Goal: Task Accomplishment & Management: Complete application form

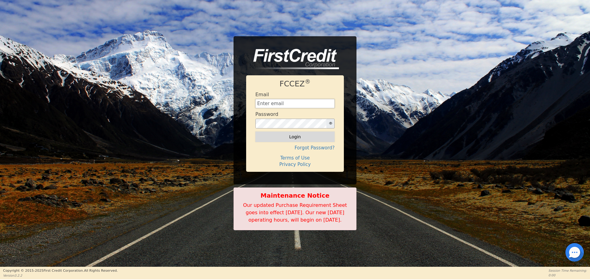
type input "[EMAIL_ADDRESS][DOMAIN_NAME]"
click at [274, 136] on button "Login" at bounding box center [294, 136] width 79 height 10
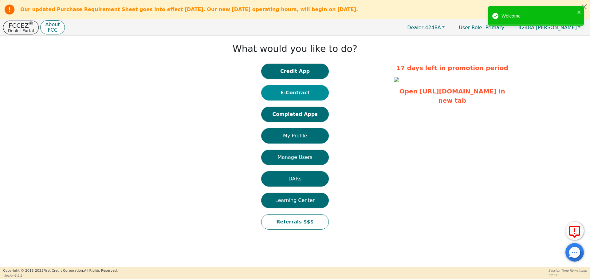
click at [310, 96] on button "E-Contract" at bounding box center [295, 92] width 68 height 15
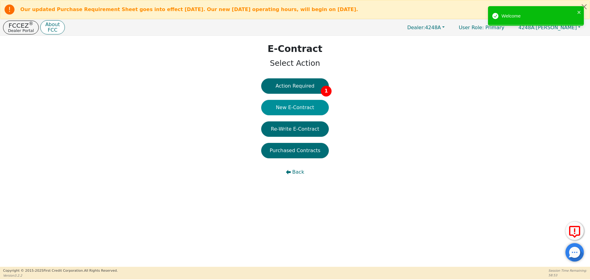
click at [300, 108] on button "New E-Contract" at bounding box center [295, 107] width 68 height 15
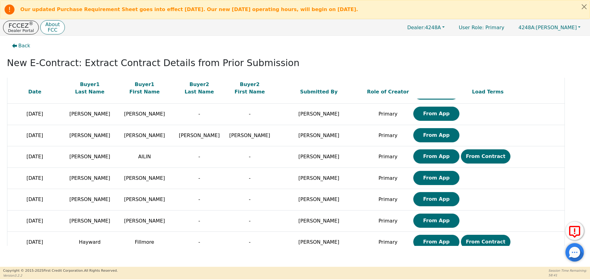
scroll to position [466, 0]
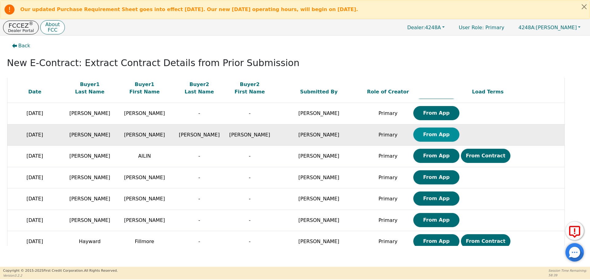
click at [413, 139] on button "From App" at bounding box center [436, 134] width 46 height 14
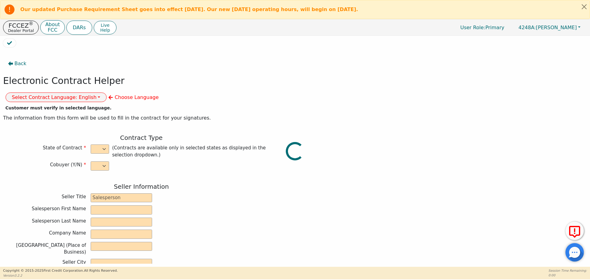
select select "y"
type input "owner"
type input "Ivonne"
type input "Madrid"
type input "AQUA REMACH LLC"
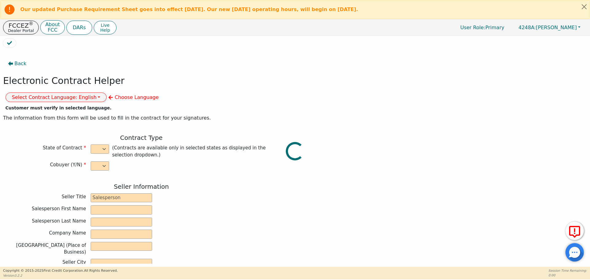
type input "13746 OFFICE PARK DR"
type input "HOUSTON"
select select "TX"
type input "77070"
type input "[PERSON_NAME]"
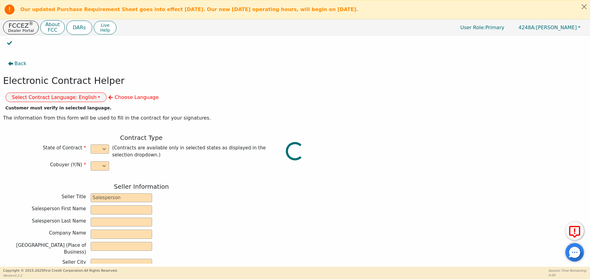
type input "[PERSON_NAME]"
type input "roberto.gabino65@gmail.com"
type input "[PERSON_NAME]"
type input "[EMAIL_ADDRESS][DOMAIN_NAME]"
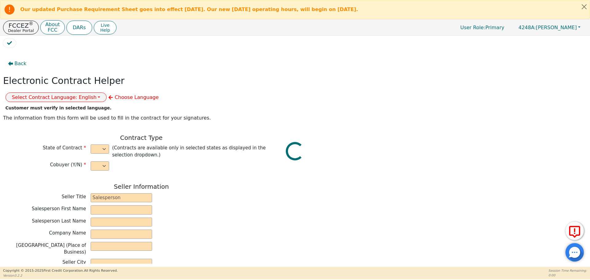
type input "13347 enchanted ct"
type input "willis"
select select "TX"
type input "77318"
type input "2025-09-14"
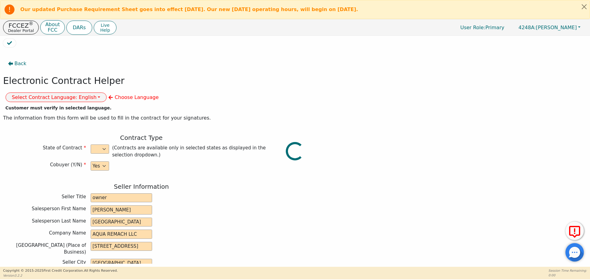
type input "17.99"
type input "2025-10-02"
type input "60"
type input "0"
type input "8000.00"
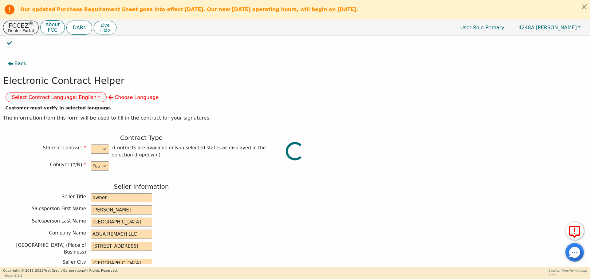
type input "0.00"
type input "8000.00"
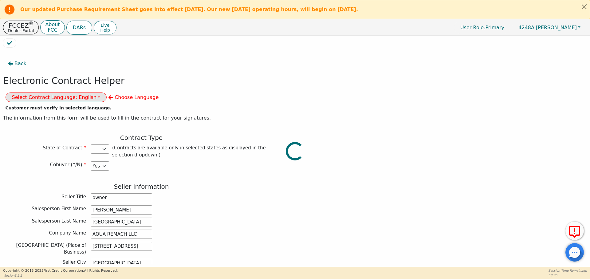
select select "TX"
click at [107, 92] on button "Select Contract Language: English" at bounding box center [56, 97] width 101 height 10
click at [54, 114] on link "Spanish" at bounding box center [30, 118] width 49 height 8
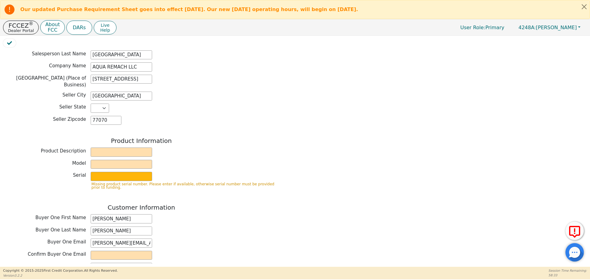
scroll to position [178, 0]
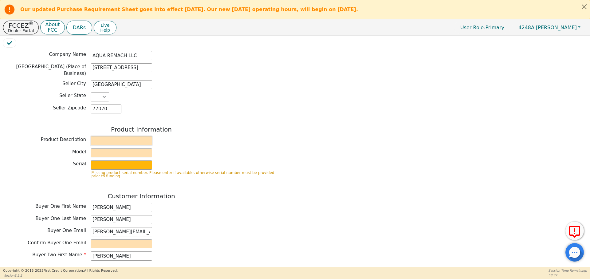
click at [115, 136] on input "text" at bounding box center [121, 140] width 61 height 9
type input "WATER SYSTEMS"
click at [124, 148] on input "text" at bounding box center [121, 152] width 61 height 9
type input "whole house"
click at [134, 160] on input "text" at bounding box center [121, 164] width 61 height 9
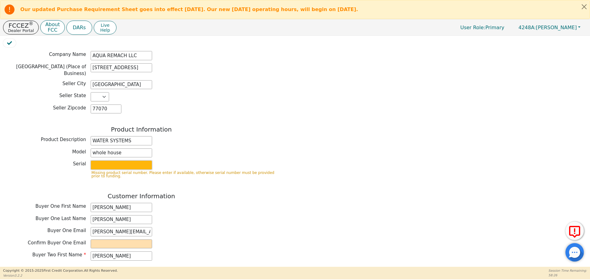
type input "S2156437"
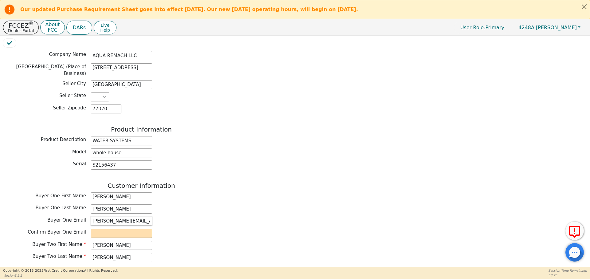
click at [118, 217] on input "roberto.gabino65@gmail.com" at bounding box center [121, 221] width 61 height 9
click at [122, 229] on input "email" at bounding box center [121, 233] width 61 height 9
paste input "roberto.gabino65@gmail.com"
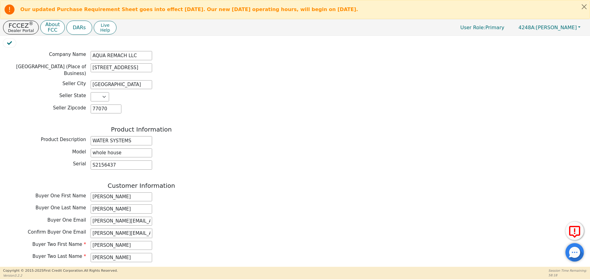
scroll to position [0, 3]
type input "roberto.gabino65@gmail.com"
click at [133, 217] on input "roberto.gabino65@gmail.com" at bounding box center [121, 221] width 61 height 9
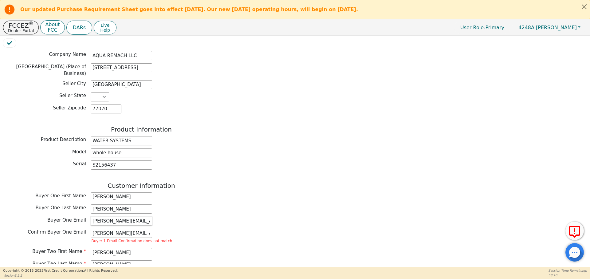
type input "[PERSON_NAME][EMAIL_ADDRESS][DOMAIN_NAME]"
click at [141, 229] on input "roberto.gabino65@gmail.com" at bounding box center [121, 233] width 61 height 9
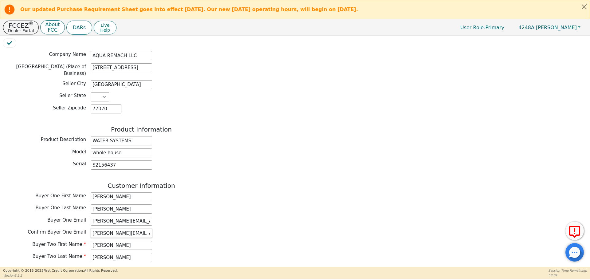
type input "[PERSON_NAME][EMAIL_ADDRESS][DOMAIN_NAME]"
click at [200, 198] on div "Customer Information Buyer One First Name Roberto Buyer One Last Name Gabino Bu…" at bounding box center [141, 266] width 276 height 168
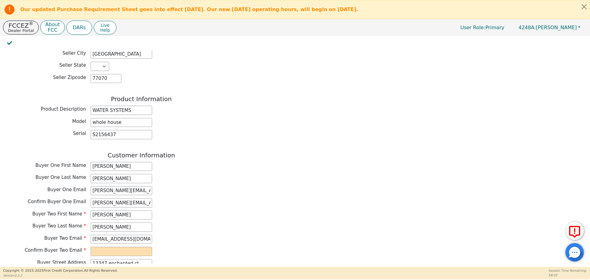
scroll to position [251, 0]
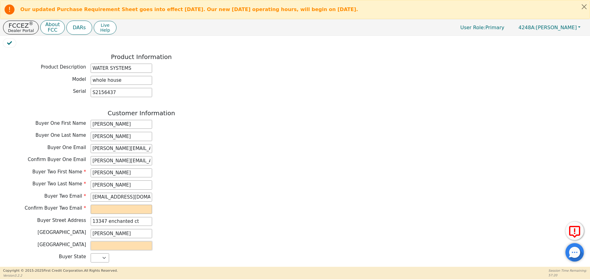
click at [101, 241] on input "text" at bounding box center [121, 245] width 61 height 9
type input "willis"
click at [157, 241] on div "Buyer County willis" at bounding box center [141, 245] width 276 height 9
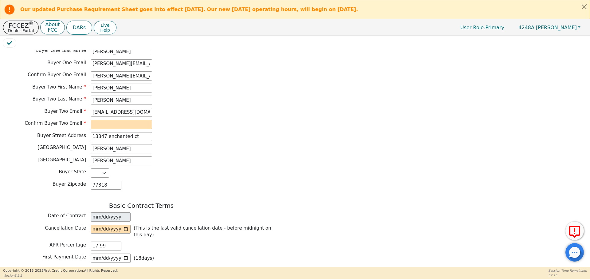
scroll to position [360, 0]
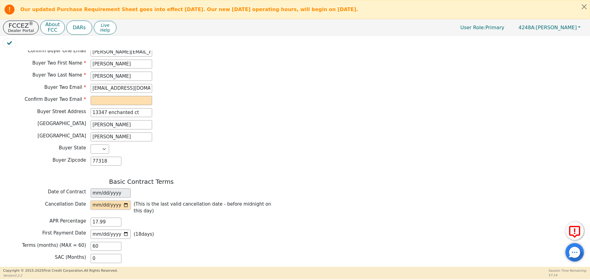
click at [123, 201] on input "date" at bounding box center [111, 205] width 40 height 9
type input "2025-09-17"
click at [159, 229] on div "First Payment Date 2025-10-02 ( 18 days)" at bounding box center [141, 233] width 276 height 9
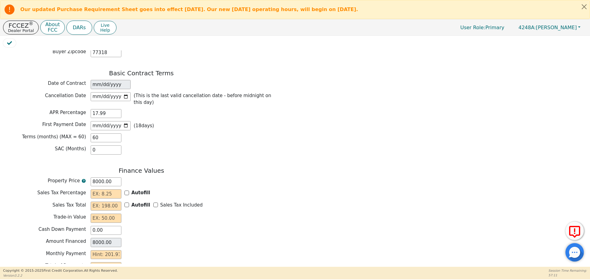
scroll to position [468, 0]
click at [106, 189] on input "text" at bounding box center [106, 193] width 31 height 9
type input "0.00"
click at [109, 201] on input "text" at bounding box center [106, 205] width 31 height 9
type input "0.00"
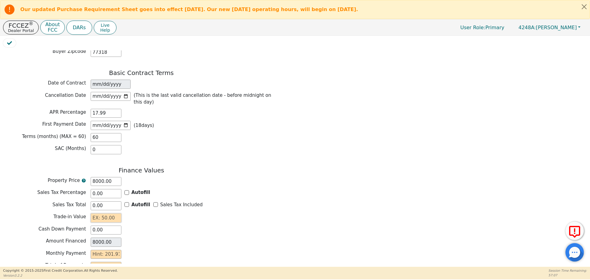
click at [110, 213] on input "text" at bounding box center [106, 217] width 31 height 9
type input "0.00"
click at [115, 250] on input "text" at bounding box center [106, 254] width 31 height 9
type input "2"
type input "120.00"
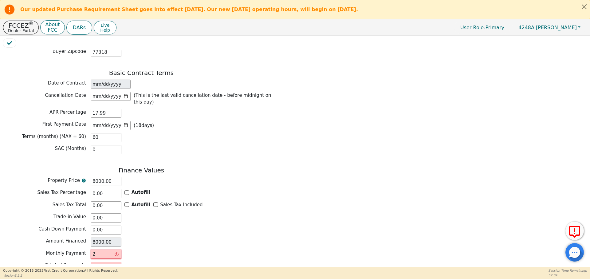
type input "20"
type input "1200.00"
type input "201"
type input "12060.00"
type input "201.9"
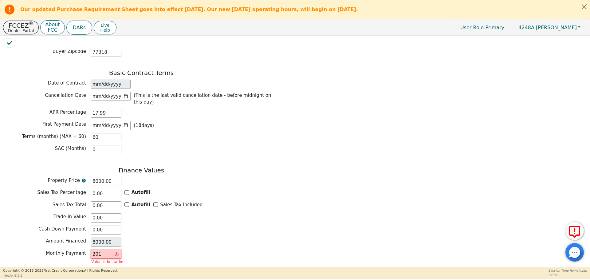
type input "12114.00"
type input "201.91"
type input "12114.60"
type input "201.91"
click at [167, 250] on div "Monthly Payment 201.91" at bounding box center [141, 255] width 276 height 11
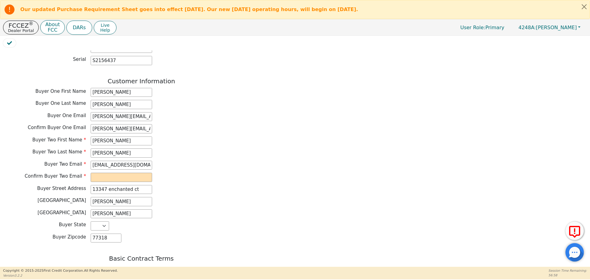
scroll to position [282, 0]
click at [136, 161] on input "[EMAIL_ADDRESS][DOMAIN_NAME]" at bounding box center [121, 165] width 61 height 9
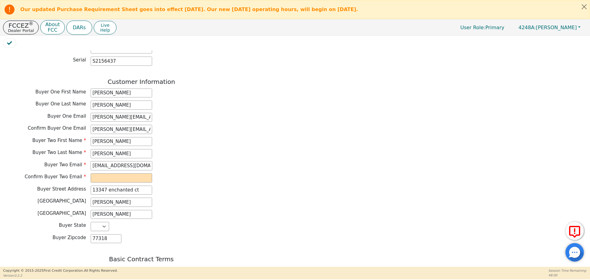
click at [130, 161] on input "[EMAIL_ADDRESS][DOMAIN_NAME]" at bounding box center [121, 165] width 61 height 9
click at [114, 161] on input "[EMAIL_ADDRESS][DOMAIN_NAME]" at bounding box center [121, 165] width 61 height 9
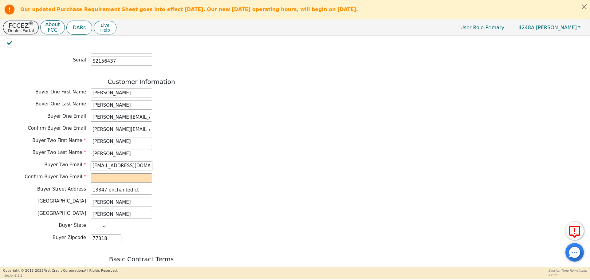
click at [127, 161] on input "[EMAIL_ADDRESS][DOMAIN_NAME]" at bounding box center [121, 165] width 61 height 9
paste input "[EMAIL_ADDRESS][DOMAIN_NAME]"
type input "[EMAIL_ADDRESS][DOMAIN_NAME]"
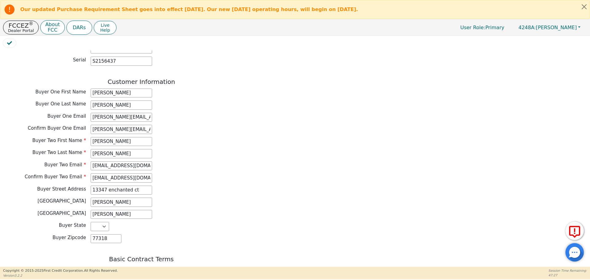
click at [191, 155] on div "Buyer Two First Name Balbina Buyer Two Last Name Garcia Buyer Two Email gabinob…" at bounding box center [141, 160] width 276 height 47
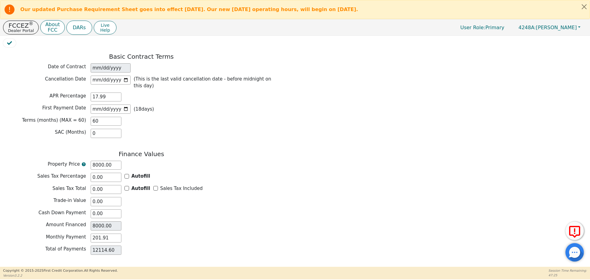
click at [47, 267] on button "Review & Begin Contract" at bounding box center [38, 274] width 71 height 14
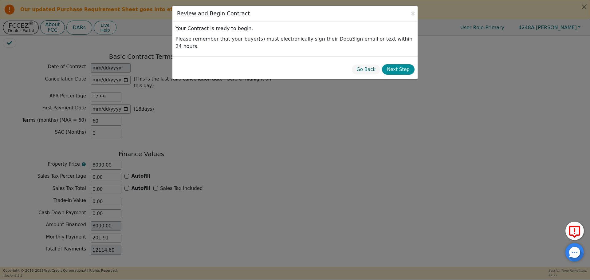
click at [409, 64] on button "Next Step" at bounding box center [398, 69] width 33 height 11
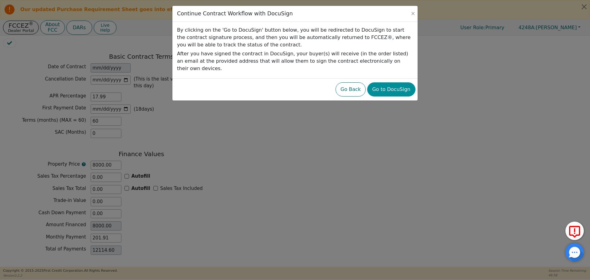
click at [383, 83] on button "Go to DocuSign" at bounding box center [391, 89] width 48 height 14
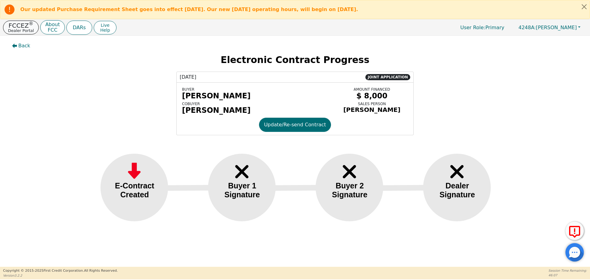
click at [11, 33] on button "FCCEZ ® Dealer Portal" at bounding box center [21, 28] width 36 height 14
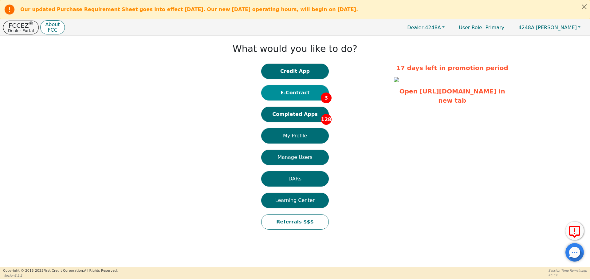
click at [294, 90] on button "E-Contract 3" at bounding box center [295, 92] width 68 height 15
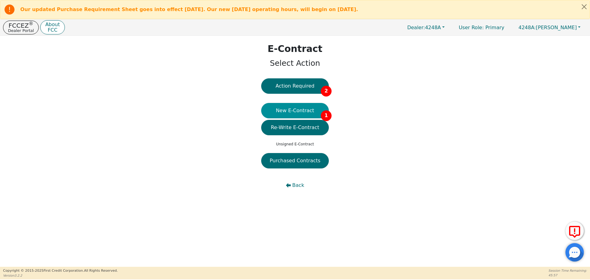
click at [291, 112] on button "New E-Contract 1" at bounding box center [295, 110] width 68 height 15
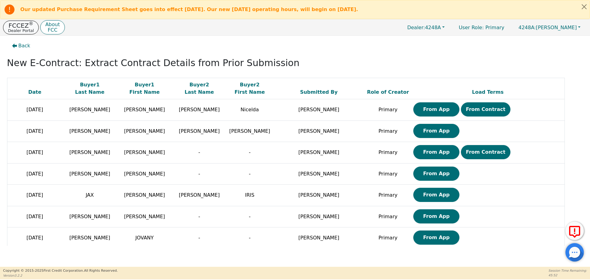
click at [16, 33] on button "FCCEZ ® Dealer Portal" at bounding box center [21, 28] width 36 height 14
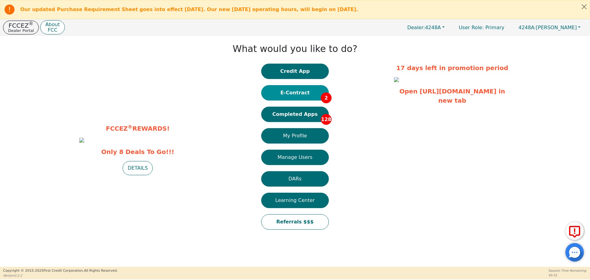
click at [301, 100] on button "E-Contract 2" at bounding box center [295, 92] width 68 height 15
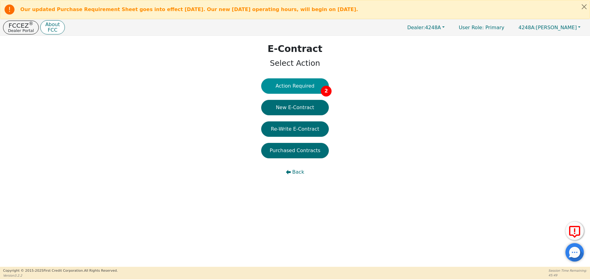
click at [294, 89] on button "Action Required 2" at bounding box center [295, 85] width 68 height 15
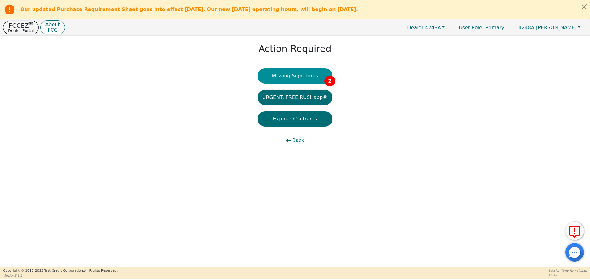
click at [292, 70] on button "Missing Signatures 2" at bounding box center [294, 75] width 75 height 15
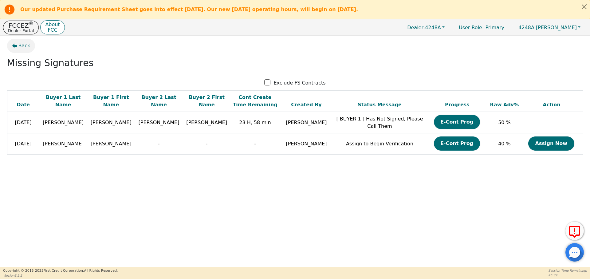
click at [17, 48] on button "Back" at bounding box center [21, 46] width 28 height 14
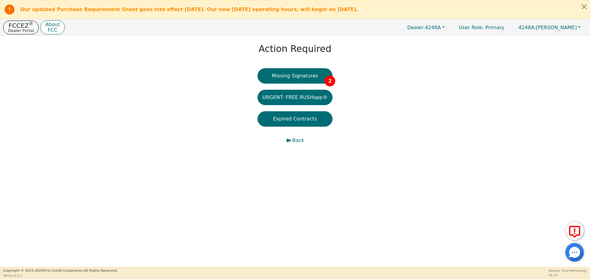
click at [20, 22] on p "FCCEZ ®" at bounding box center [21, 25] width 26 height 6
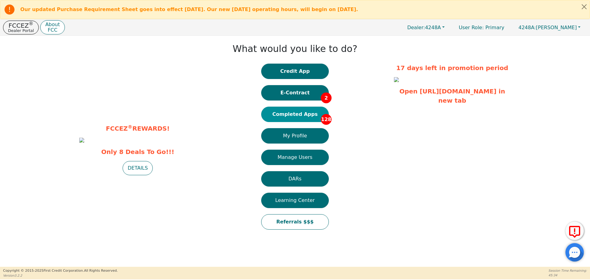
click at [290, 119] on button "Completed Apps 128" at bounding box center [295, 114] width 68 height 15
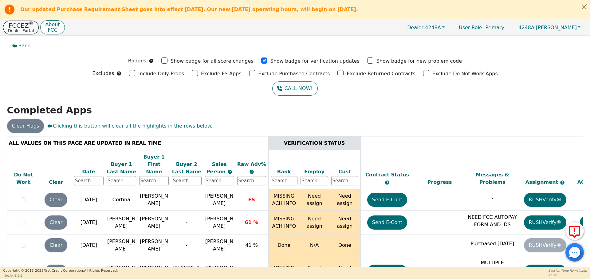
click at [27, 30] on p "Dealer Portal" at bounding box center [21, 31] width 26 height 4
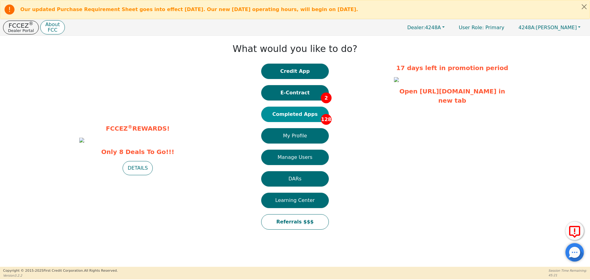
click at [288, 119] on button "Completed Apps 128" at bounding box center [295, 114] width 68 height 15
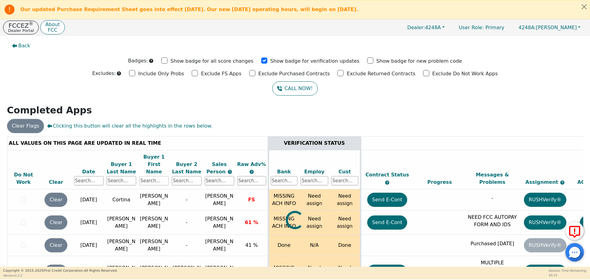
click at [158, 176] on input "text" at bounding box center [153, 180] width 29 height 9
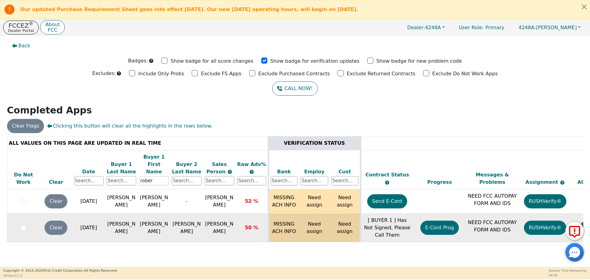
scroll to position [0, 94]
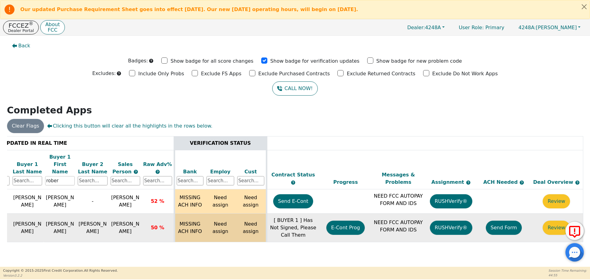
type input "rober"
click at [514, 222] on button "Send Form" at bounding box center [504, 228] width 36 height 14
click at [23, 29] on p "Dealer Portal" at bounding box center [21, 31] width 26 height 4
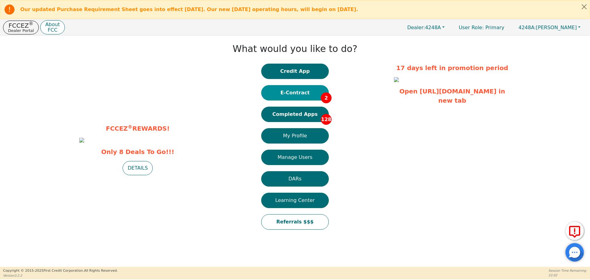
click at [300, 92] on button "E-Contract 2" at bounding box center [295, 92] width 68 height 15
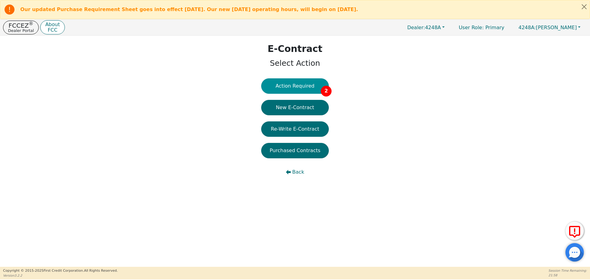
click at [311, 86] on button "Action Required 2" at bounding box center [295, 85] width 68 height 15
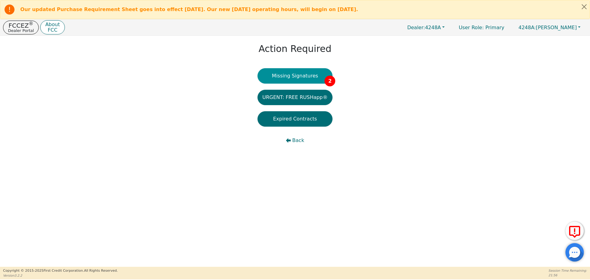
click at [306, 79] on button "Missing Signatures 2" at bounding box center [294, 75] width 75 height 15
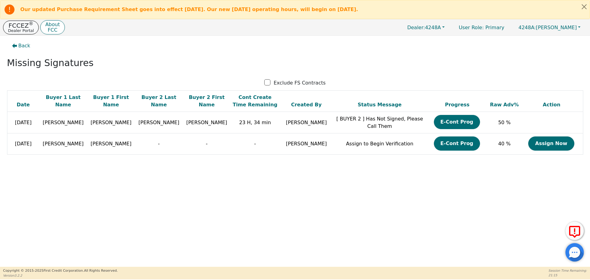
click at [19, 27] on p "FCCEZ ®" at bounding box center [21, 25] width 26 height 6
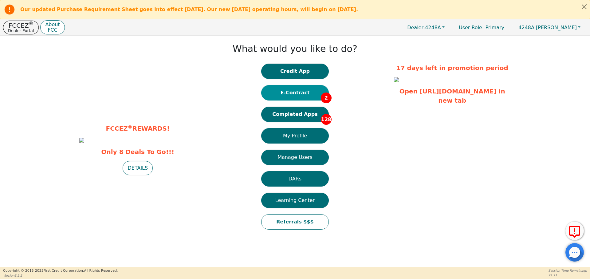
click at [301, 90] on button "E-Contract 2" at bounding box center [295, 92] width 68 height 15
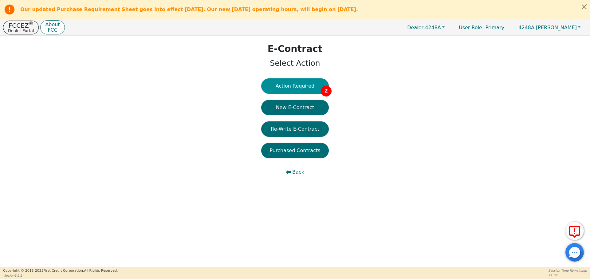
click at [298, 85] on button "Action Required 2" at bounding box center [295, 85] width 68 height 15
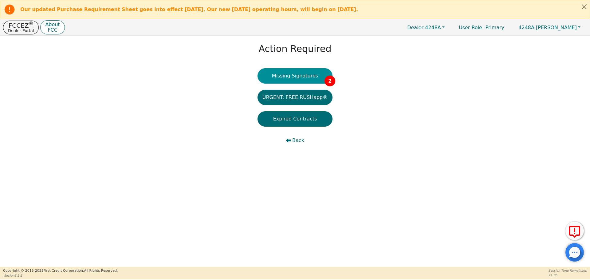
click at [297, 79] on button "Missing Signatures 2" at bounding box center [294, 75] width 75 height 15
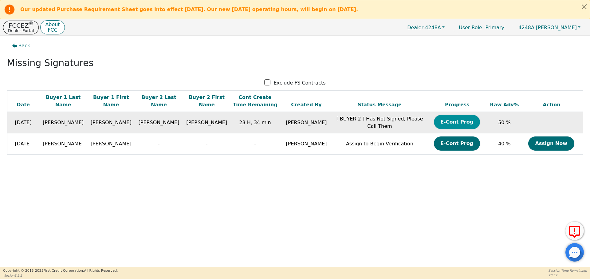
click at [457, 124] on button "E-Cont Prog" at bounding box center [457, 122] width 46 height 14
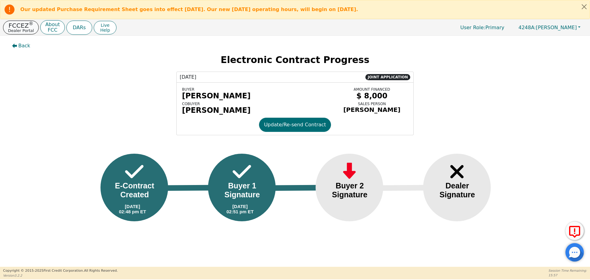
click at [23, 25] on p "FCCEZ ®" at bounding box center [21, 25] width 26 height 6
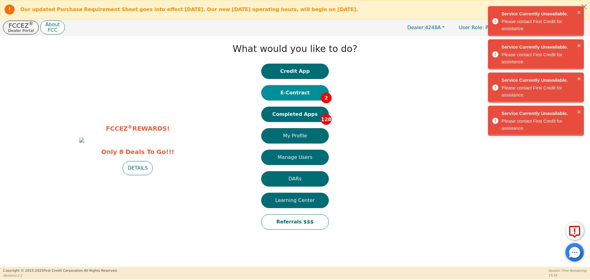
click at [303, 93] on button "E-Contract 2" at bounding box center [295, 92] width 68 height 15
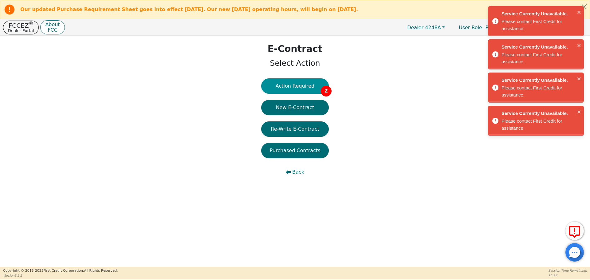
click at [298, 88] on button "Action Required 2" at bounding box center [295, 85] width 68 height 15
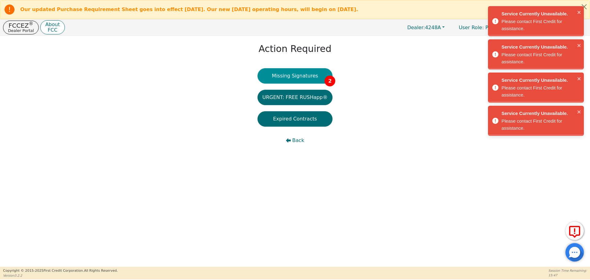
click at [301, 75] on button "Missing Signatures 2" at bounding box center [294, 75] width 75 height 15
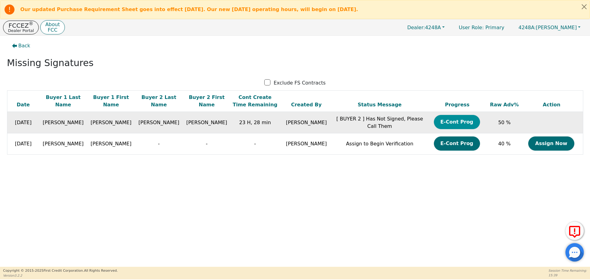
click at [439, 122] on button "E-Cont Prog" at bounding box center [457, 122] width 46 height 14
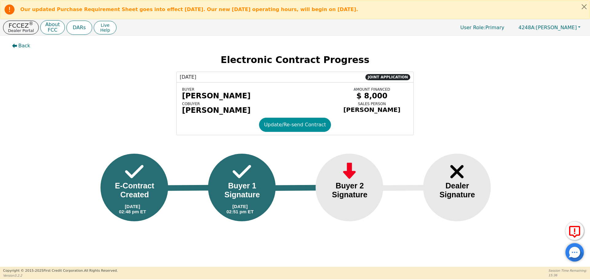
click at [302, 127] on button "Update/Re-send Contract" at bounding box center [295, 125] width 72 height 14
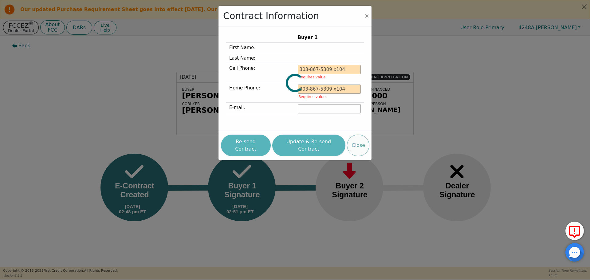
type input "[PHONE_NUMBER]"
type input "[PERSON_NAME][EMAIL_ADDRESS][DOMAIN_NAME]"
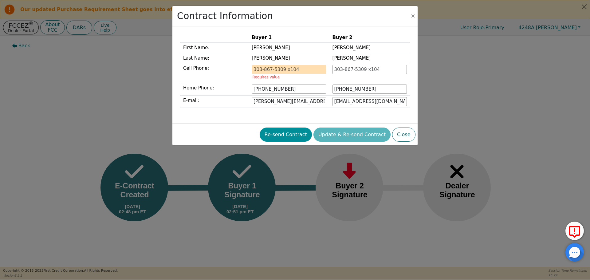
click at [292, 136] on button "Re-send Contract" at bounding box center [286, 134] width 52 height 14
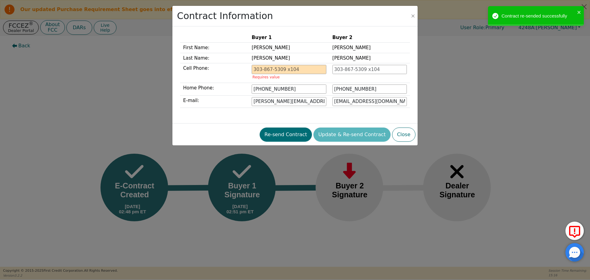
click at [539, 80] on div "Contract Information Buyer 1 Buyer 2 First Name: [PERSON_NAME] Last Name: [PERS…" at bounding box center [295, 140] width 590 height 280
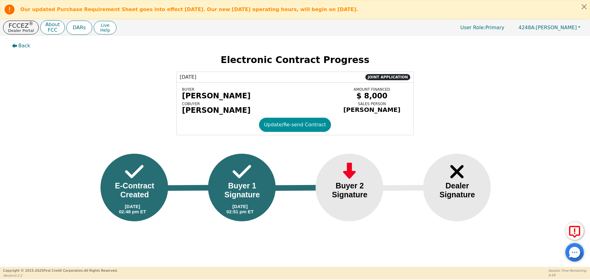
click at [294, 127] on button "Update/Re-send Contract" at bounding box center [295, 125] width 72 height 14
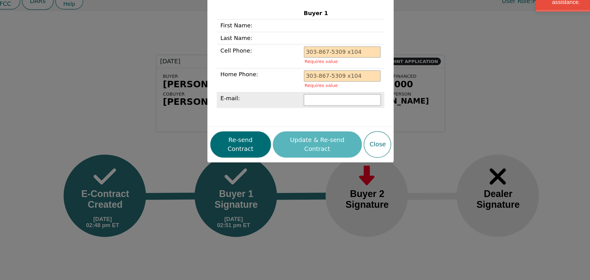
click at [310, 108] on input "email" at bounding box center [329, 108] width 63 height 9
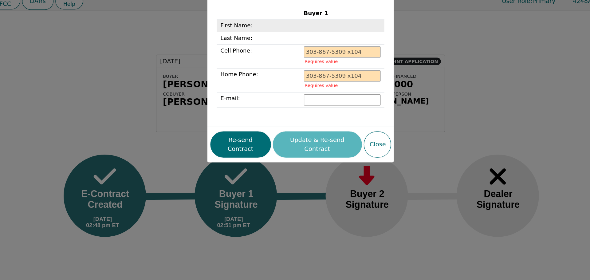
click at [264, 47] on td "First Name:" at bounding box center [260, 48] width 69 height 10
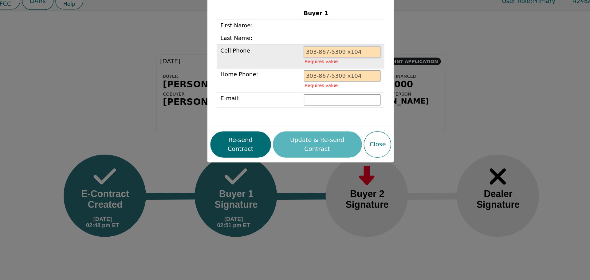
click at [301, 69] on input "tel" at bounding box center [329, 69] width 63 height 9
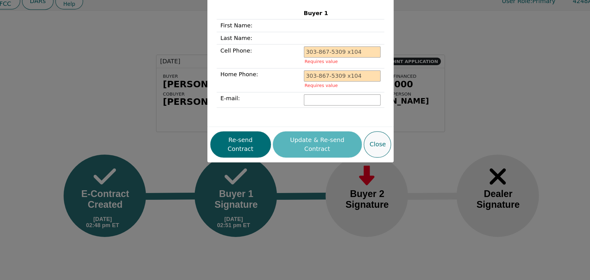
click at [360, 143] on button "Close" at bounding box center [358, 146] width 22 height 22
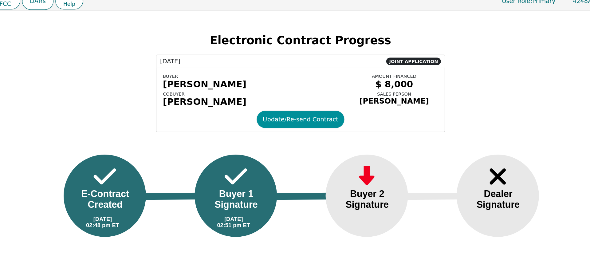
click at [312, 122] on button "Update/Re-send Contract" at bounding box center [295, 125] width 72 height 14
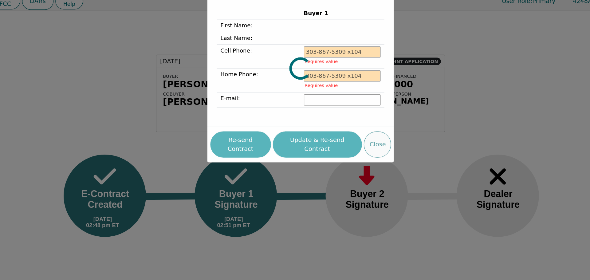
type input "[PHONE_NUMBER]"
type input "[PERSON_NAME][EMAIL_ADDRESS][DOMAIN_NAME]"
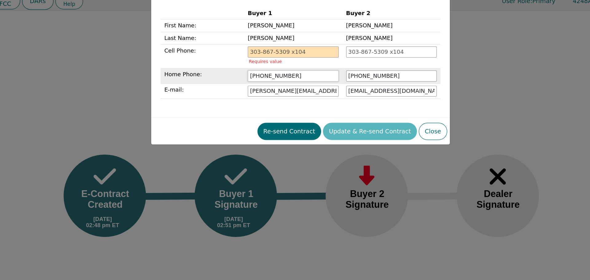
click at [276, 90] on input "[PHONE_NUMBER]" at bounding box center [289, 88] width 74 height 9
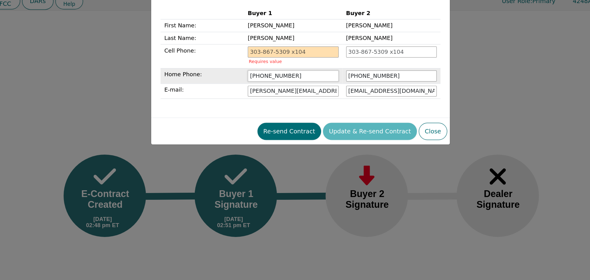
click at [275, 89] on input "[PHONE_NUMBER]" at bounding box center [289, 88] width 74 height 9
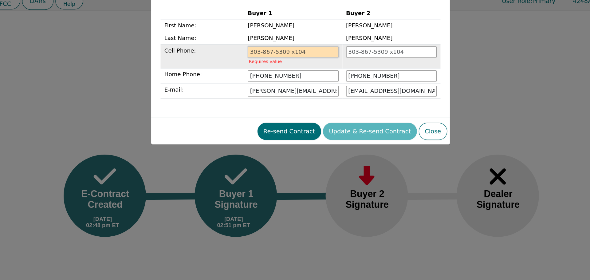
click at [273, 70] on input "tel" at bounding box center [289, 69] width 74 height 9
paste input "[PHONE_NUMBER]"
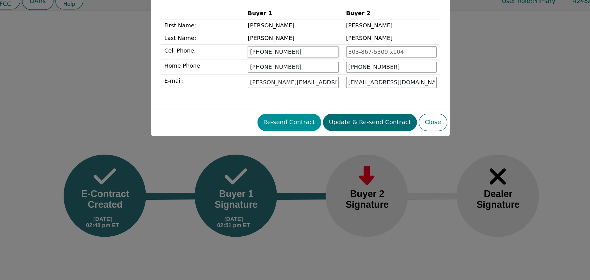
type input "[PHONE_NUMBER]"
click at [312, 125] on button "Re-send Contract" at bounding box center [286, 127] width 52 height 14
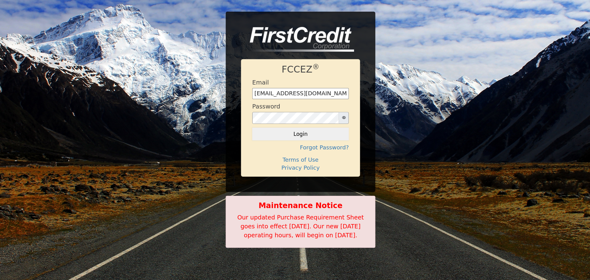
click at [318, 125] on form "Email [EMAIL_ADDRESS][DOMAIN_NAME] Password Login" at bounding box center [294, 117] width 79 height 50
click at [313, 131] on button "Login" at bounding box center [294, 136] width 79 height 10
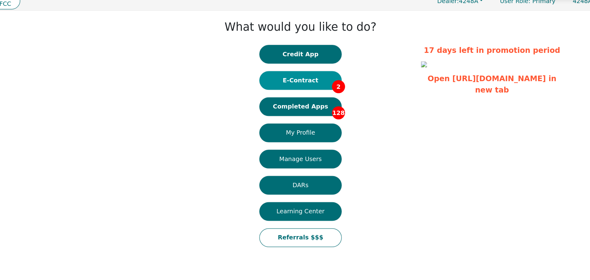
click at [302, 93] on button "E-Contract 2" at bounding box center [295, 92] width 68 height 15
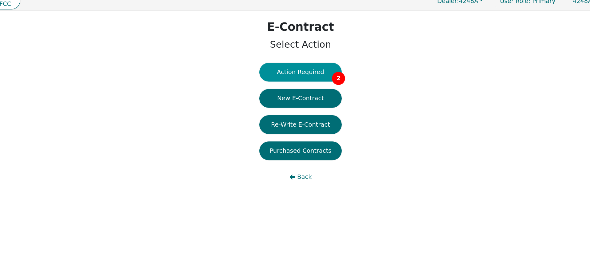
click at [293, 80] on button "Action Required 2" at bounding box center [295, 85] width 68 height 15
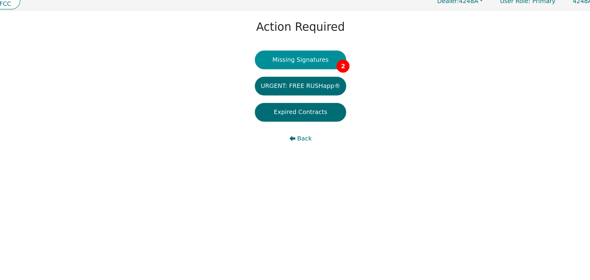
click at [288, 78] on button "Missing Signatures 2" at bounding box center [294, 75] width 75 height 15
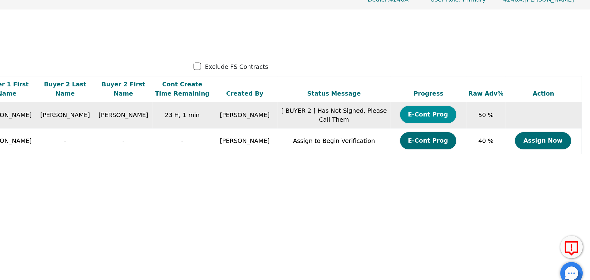
click at [457, 118] on button "E-Cont Prog" at bounding box center [457, 122] width 46 height 14
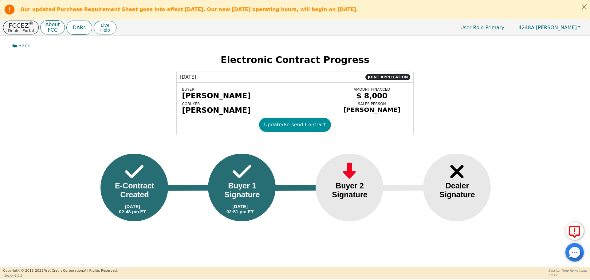
click at [284, 125] on button "Update/Re-send Contract" at bounding box center [295, 125] width 72 height 14
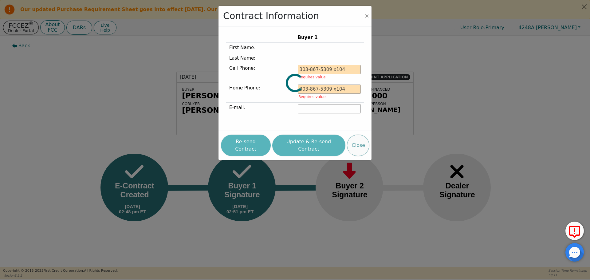
type input "[PHONE_NUMBER]"
type input "[PERSON_NAME][EMAIL_ADDRESS][DOMAIN_NAME]"
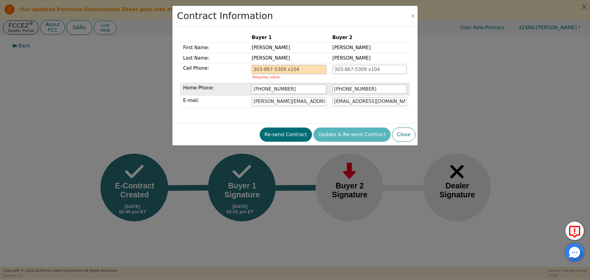
click at [284, 90] on input "[PHONE_NUMBER]" at bounding box center [289, 88] width 74 height 9
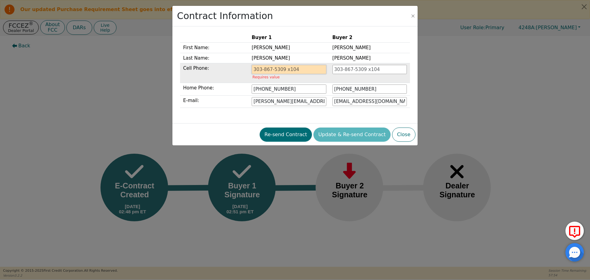
click at [290, 71] on input "tel" at bounding box center [289, 69] width 74 height 9
paste input "[PHONE_NUMBER]"
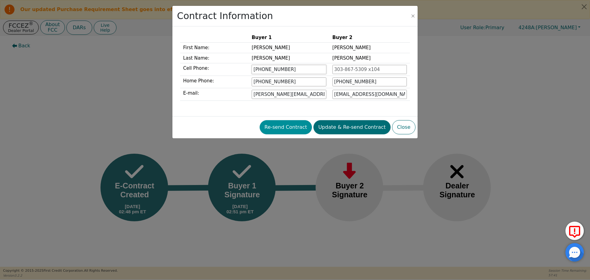
type input "[PHONE_NUMBER]"
click at [301, 127] on button "Re-send Contract" at bounding box center [286, 127] width 52 height 14
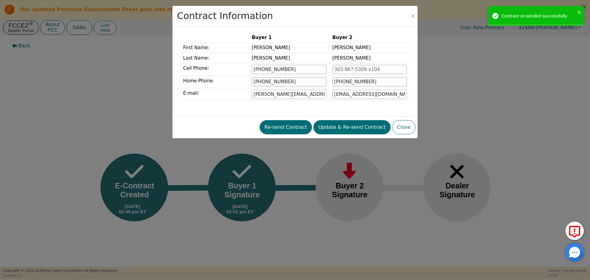
click at [409, 15] on div "Contract Information" at bounding box center [294, 16] width 245 height 21
click at [413, 15] on button "Close" at bounding box center [413, 16] width 6 height 6
